Goal: Task Accomplishment & Management: Complete application form

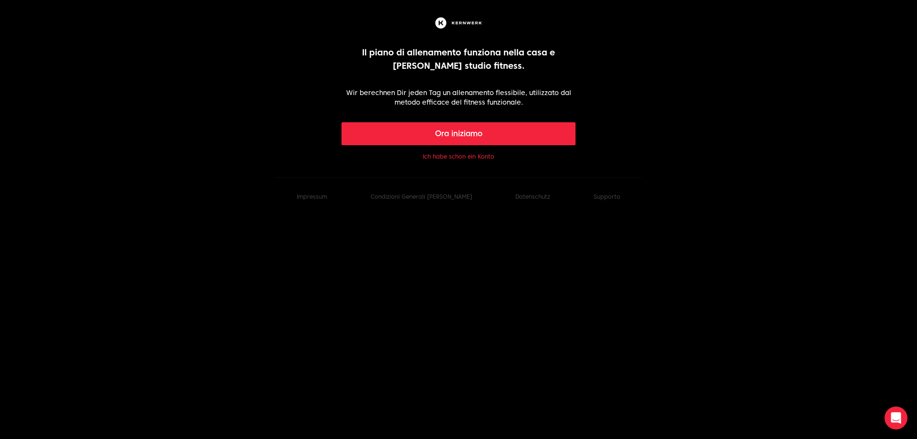
click at [468, 140] on button "Ora iniziamo" at bounding box center [458, 133] width 234 height 23
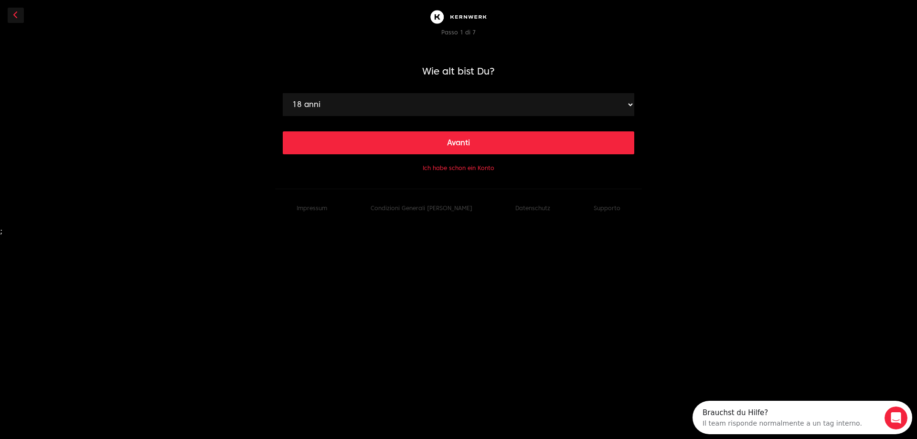
click at [603, 98] on select "18 anni 19 anni 20 anni 21 anni 22 anni 23 anni 24 anni 25 anni 26 anni 27 anni…" at bounding box center [458, 104] width 351 height 23
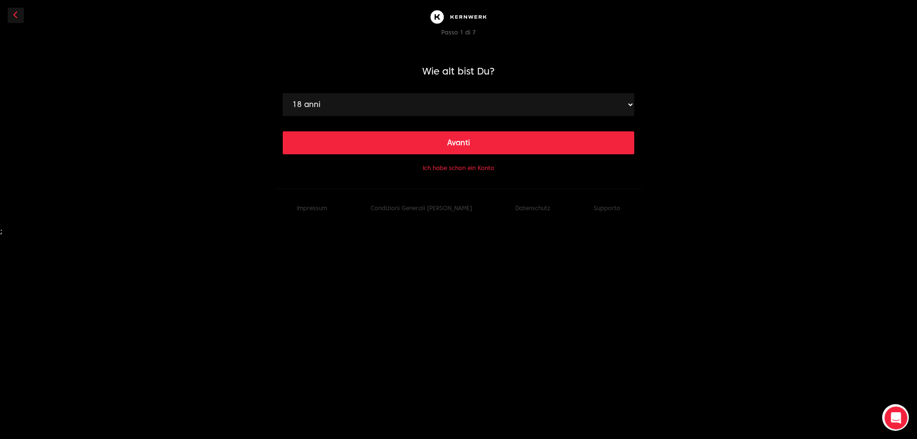
select select "35"
click at [283, 93] on select "18 anni 19 anni 20 anni 21 anni 22 anni 23 anni 24 anni 25 anni 26 anni 27 anni…" at bounding box center [458, 104] width 351 height 23
click at [486, 149] on button "Avanti" at bounding box center [458, 142] width 351 height 23
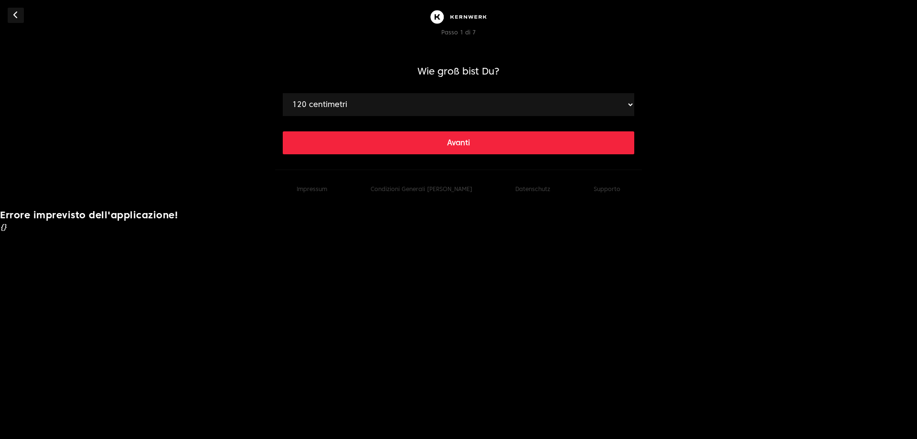
click at [554, 110] on select "120 centimetri 121 centimetri 122 centimetri 123 centimetri 124 centimetri 125 …" at bounding box center [458, 104] width 351 height 23
select select "188"
click at [283, 93] on select "120 centimetri 121 centimetri 122 centimetri 123 centimetri 124 centimetri 125 …" at bounding box center [458, 104] width 351 height 23
click at [445, 138] on button "Avanti" at bounding box center [458, 142] width 351 height 23
click at [473, 96] on select "40 chili 41 chili 42 chili 43 chili 44 chili 45 chili 46 chili 47 chili 48 chil…" at bounding box center [458, 104] width 351 height 23
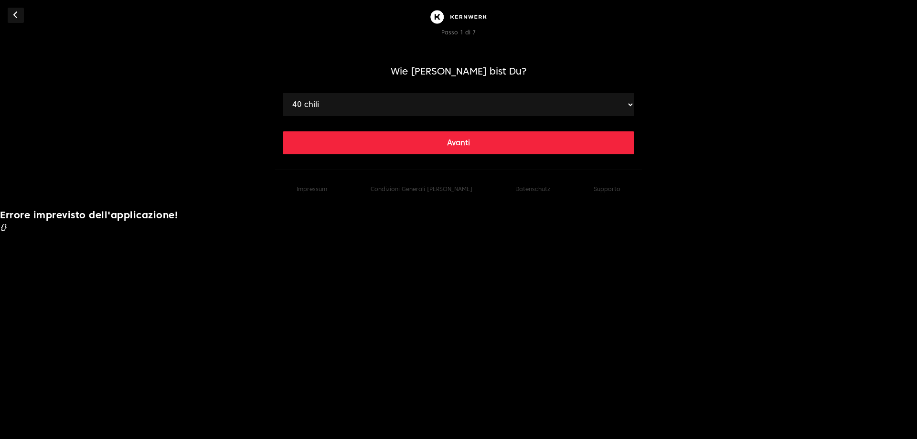
select select "90"
click at [283, 93] on select "40 chili 41 chili 42 chili 43 chili 44 chili 45 chili 46 chili 47 chili 48 chil…" at bounding box center [458, 104] width 351 height 23
click at [493, 122] on div "Avanti" at bounding box center [458, 135] width 351 height 38
click at [493, 136] on button "Avanti" at bounding box center [458, 142] width 351 height 23
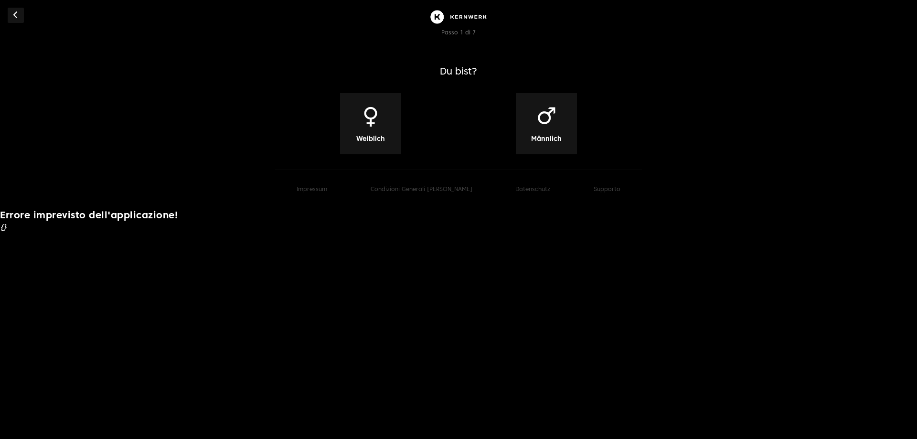
click at [561, 124] on div "♂ Männlich" at bounding box center [546, 123] width 61 height 61
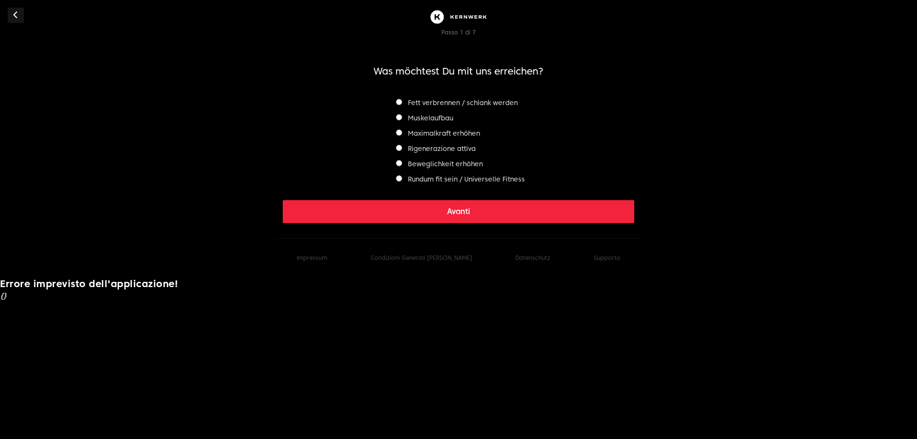
click at [445, 121] on font "Muskelaufbau" at bounding box center [430, 118] width 45 height 8
click at [483, 207] on button "Avanti" at bounding box center [458, 211] width 351 height 23
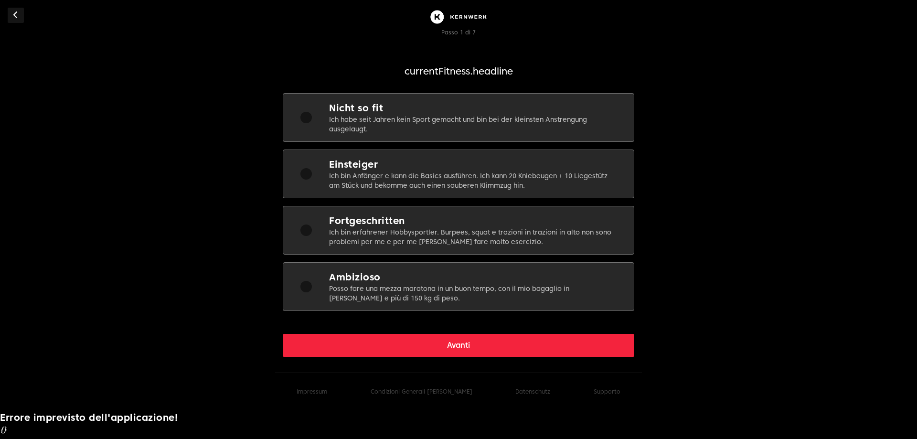
click at [557, 172] on font "Ich bin Anfänger e kann die Basics ausführen. Ich kann 20 Kniebeugen + 10 Liege…" at bounding box center [468, 180] width 278 height 17
click at [493, 348] on button "Avanti" at bounding box center [458, 345] width 351 height 23
